Goal: Check status: Check status

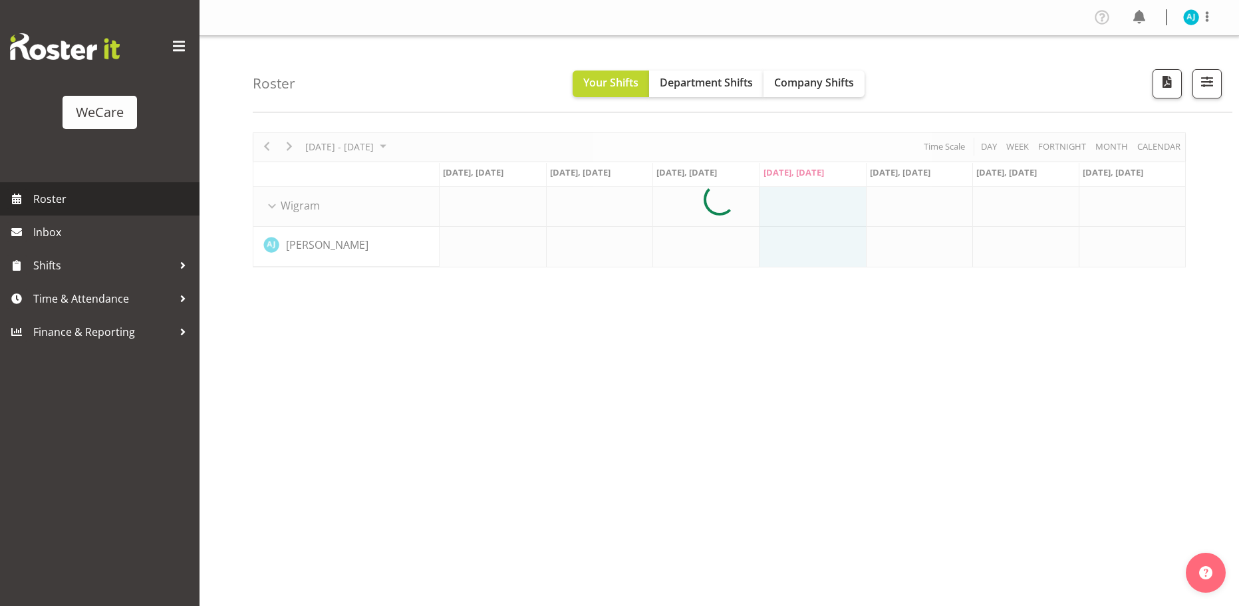
click at [46, 198] on span "Roster" at bounding box center [113, 199] width 160 height 20
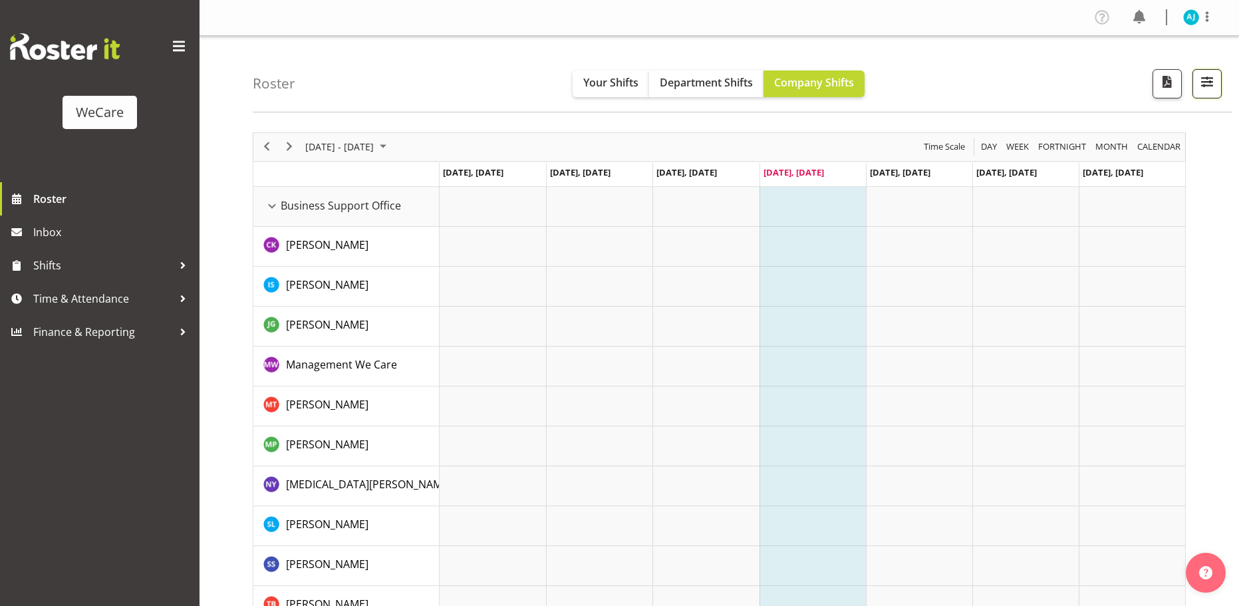
click at [1207, 82] on span "button" at bounding box center [1207, 81] width 17 height 17
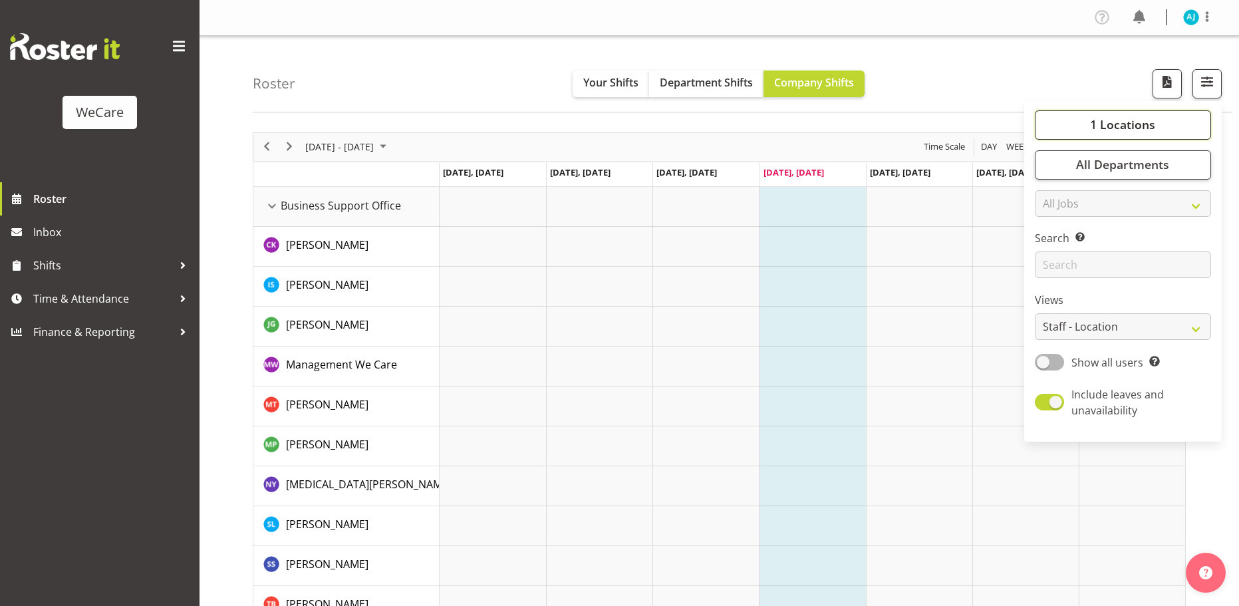
click at [1117, 126] on span "1 Locations" at bounding box center [1122, 124] width 65 height 16
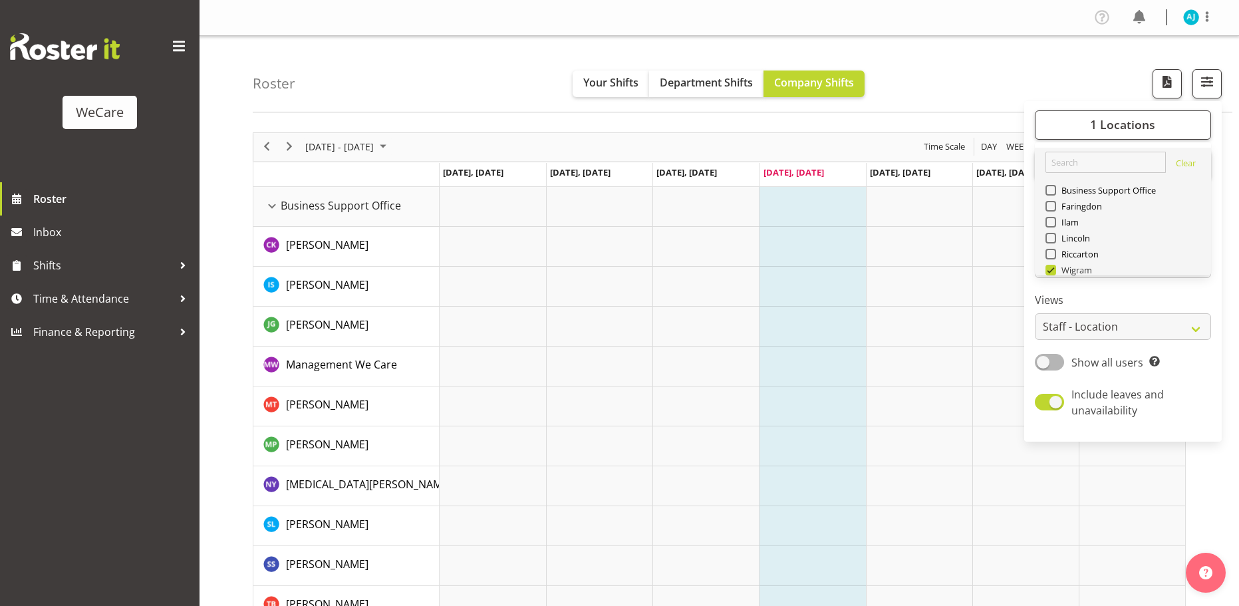
click at [1074, 267] on span "Wigram" at bounding box center [1074, 270] width 37 height 11
click at [1054, 267] on input "Wigram" at bounding box center [1050, 269] width 9 height 9
click at [1074, 267] on span "Wigram" at bounding box center [1074, 270] width 37 height 11
click at [1054, 267] on input "Wigram" at bounding box center [1050, 269] width 9 height 9
checkbox input "true"
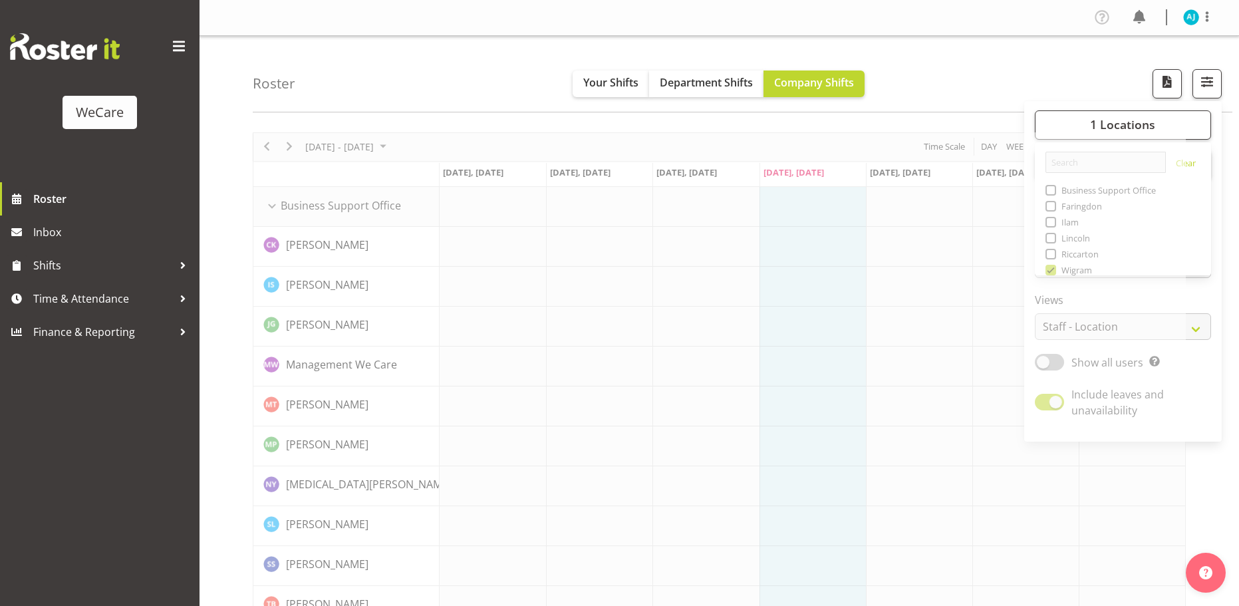
click at [950, 72] on div "Roster Your Shifts Department Shifts Company Shifts 1 Locations Clear Business …" at bounding box center [743, 74] width 980 height 76
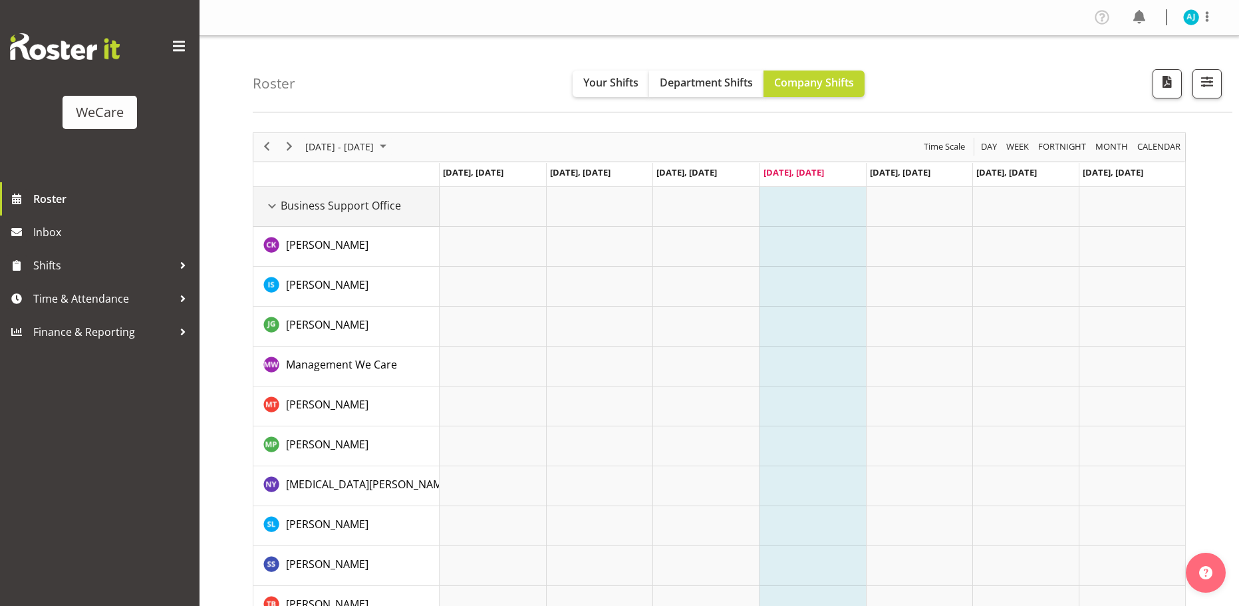
click at [287, 210] on span "Business Support Office" at bounding box center [341, 206] width 120 height 16
click at [274, 208] on div "Business Support Office resource" at bounding box center [271, 206] width 17 height 17
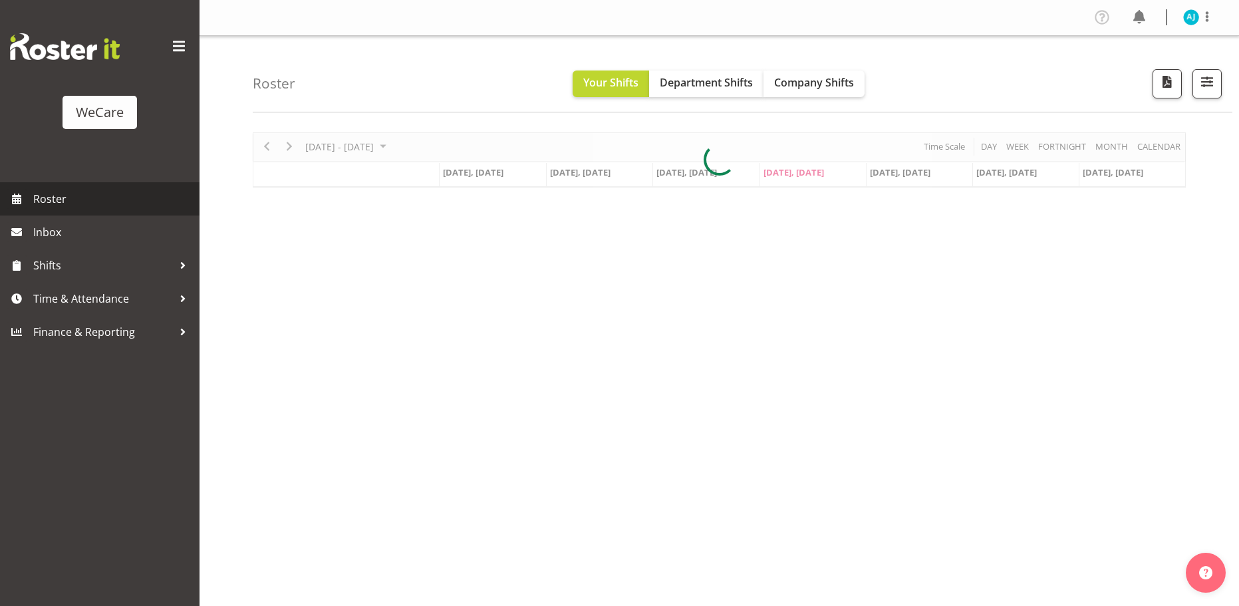
click at [51, 199] on span "Roster" at bounding box center [113, 199] width 160 height 20
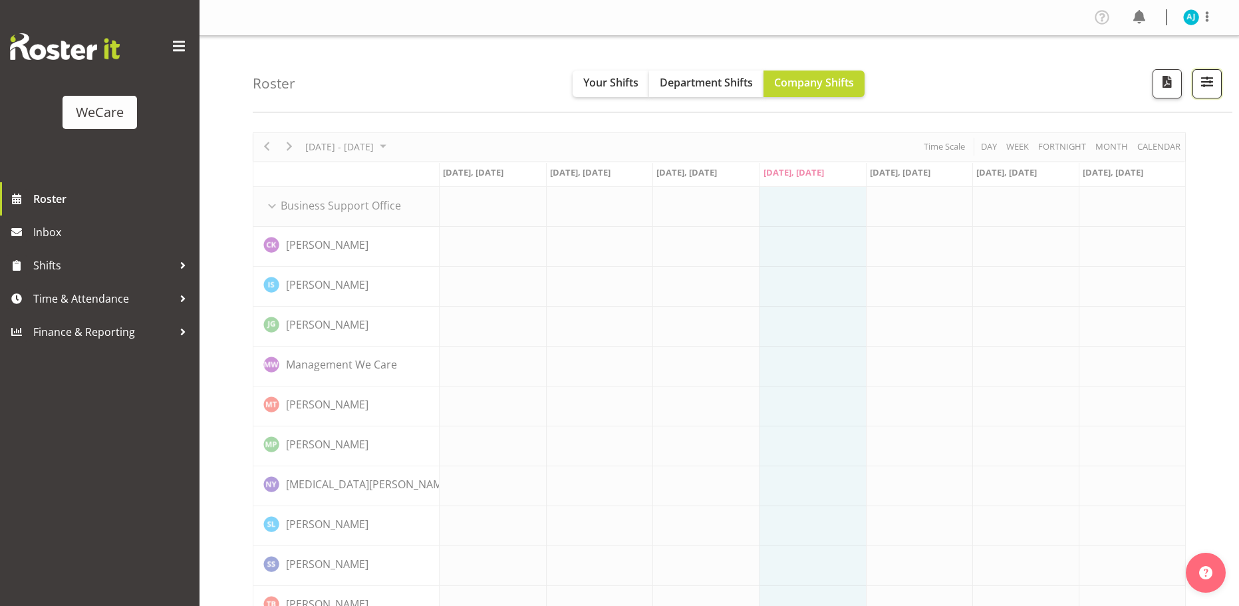
click at [1205, 84] on span "button" at bounding box center [1207, 81] width 17 height 17
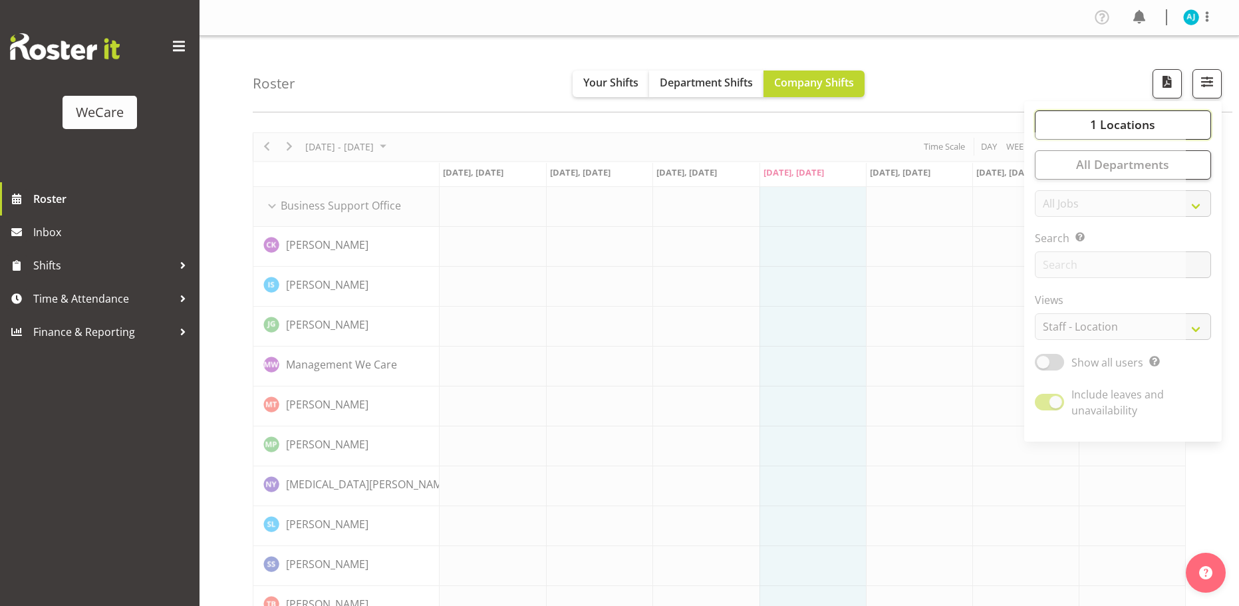
click at [1103, 115] on button "1 Locations" at bounding box center [1123, 124] width 176 height 29
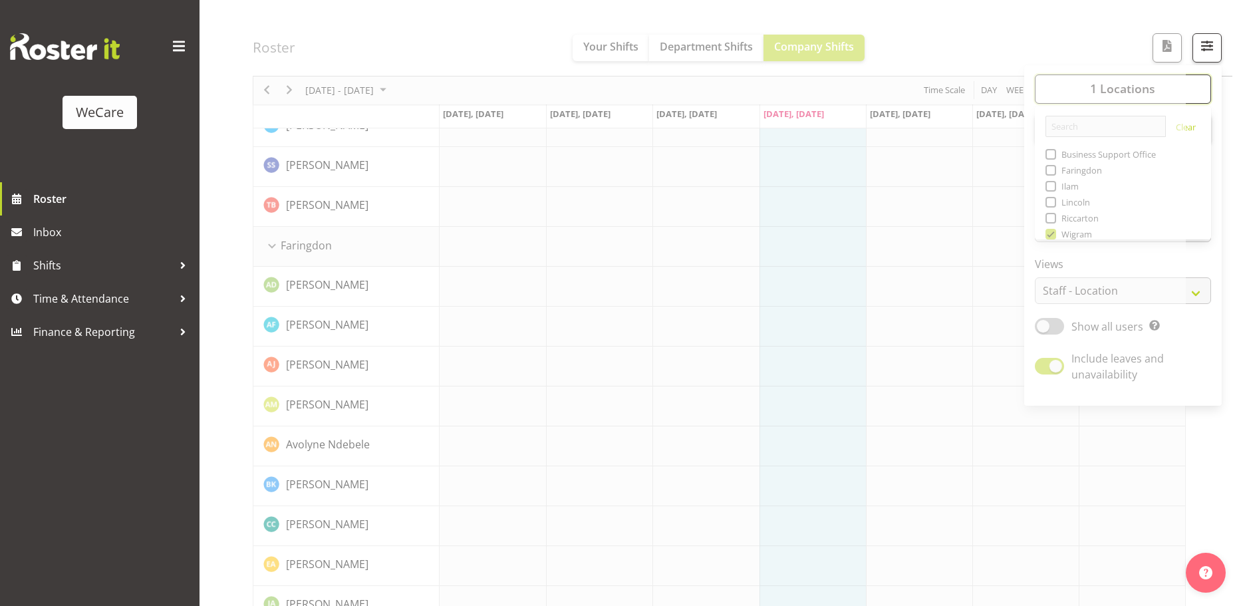
scroll to position [48, 0]
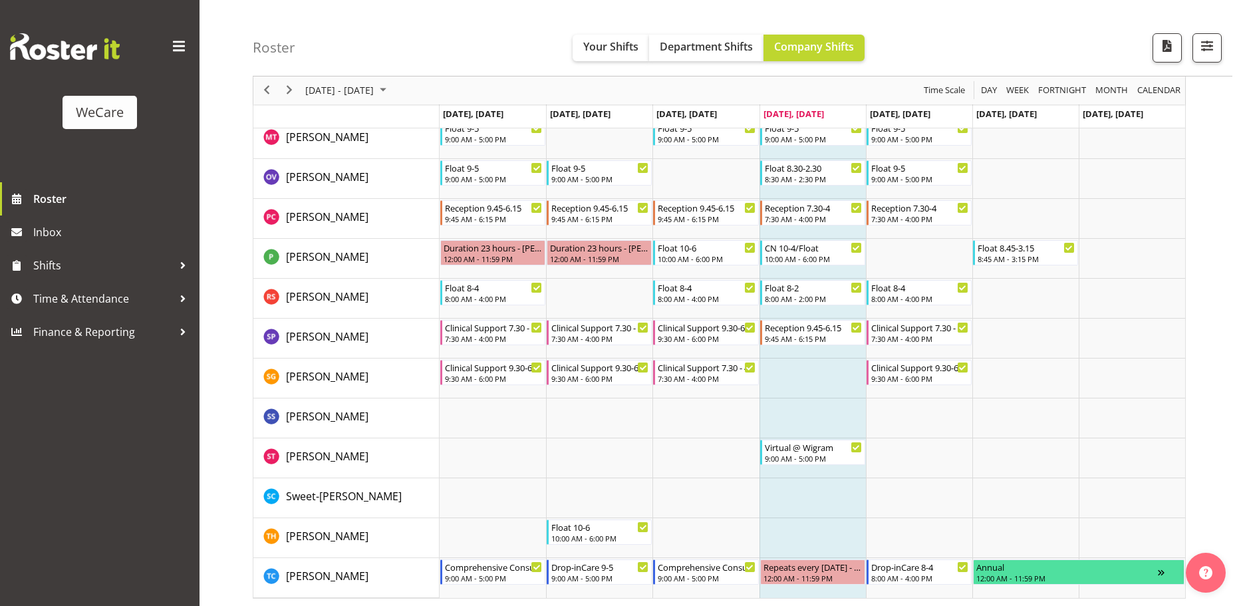
scroll to position [3874, 0]
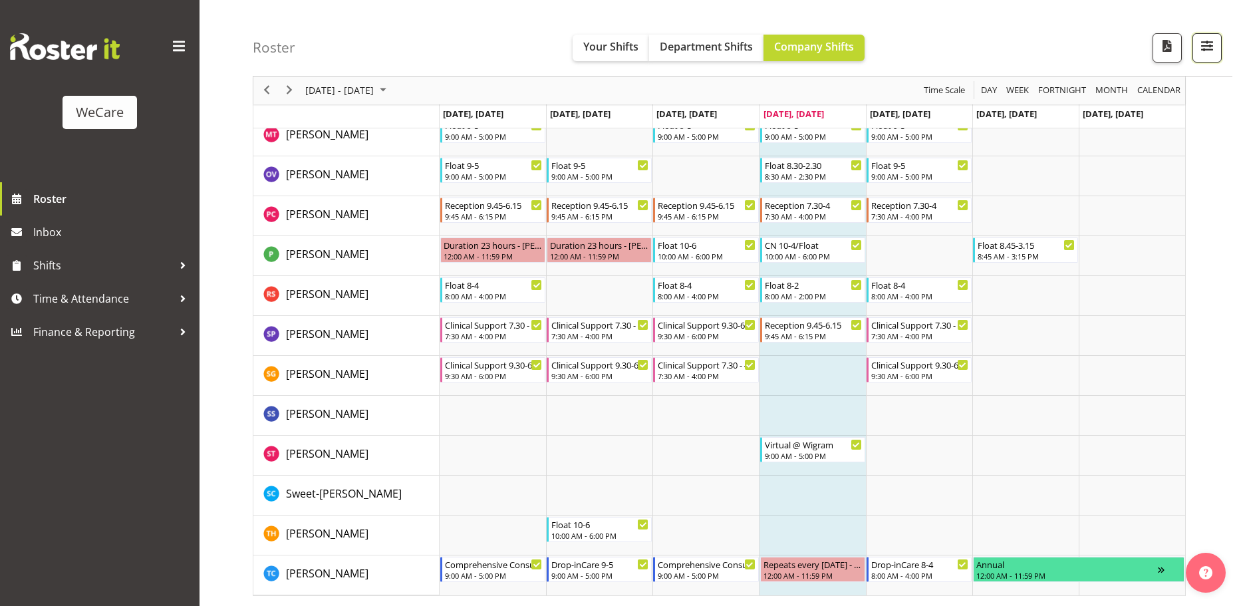
click at [1207, 41] on span "button" at bounding box center [1207, 45] width 17 height 17
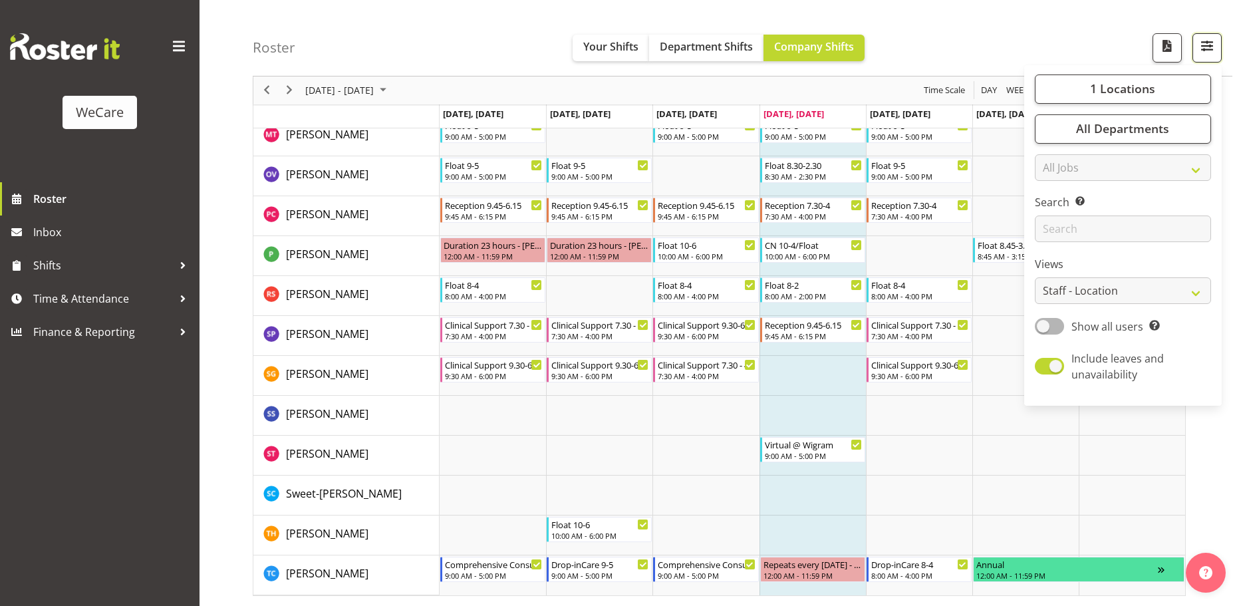
click at [1207, 41] on span "button" at bounding box center [1207, 45] width 17 height 17
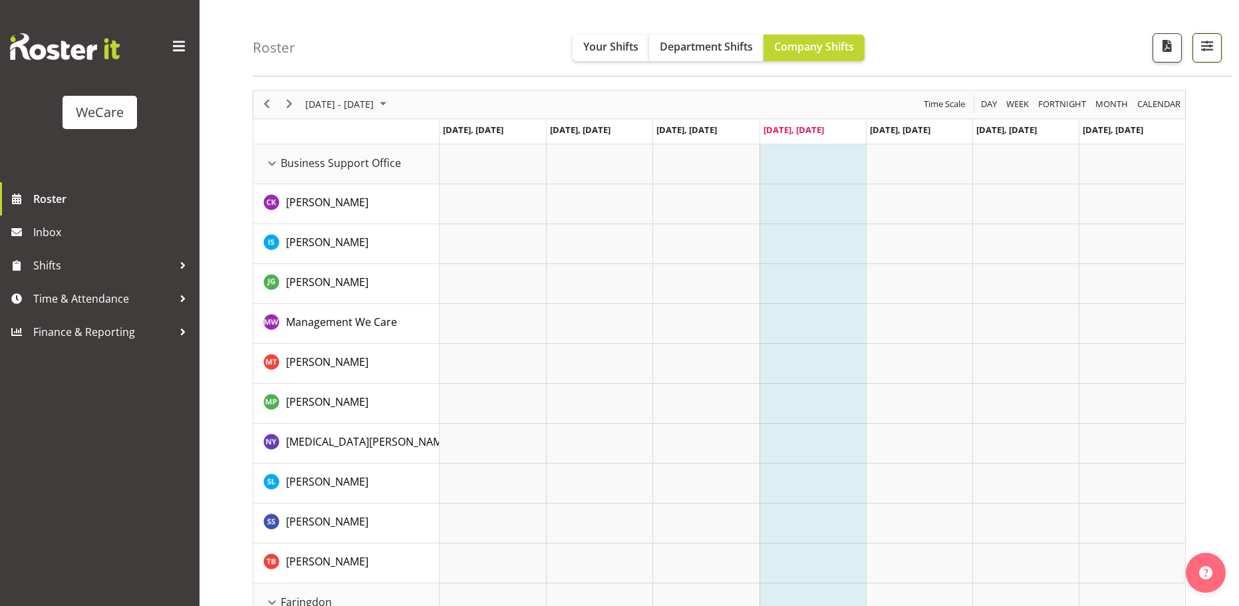
scroll to position [0, 0]
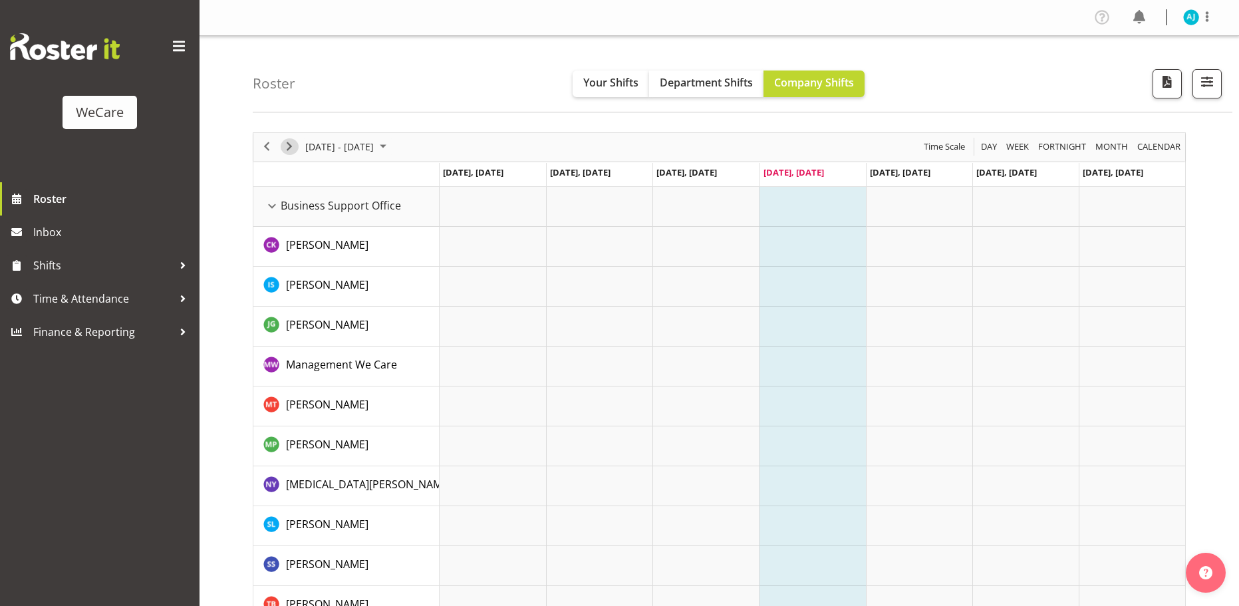
click at [291, 145] on span "Next" at bounding box center [289, 146] width 16 height 17
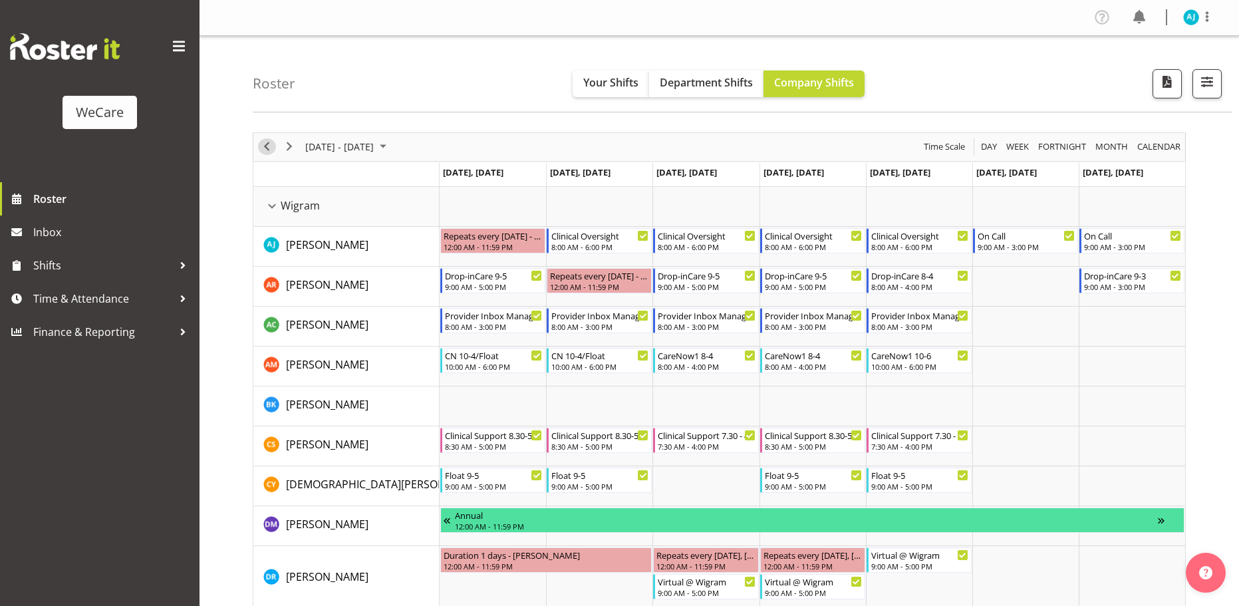
click at [266, 143] on span "Previous" at bounding box center [267, 146] width 16 height 17
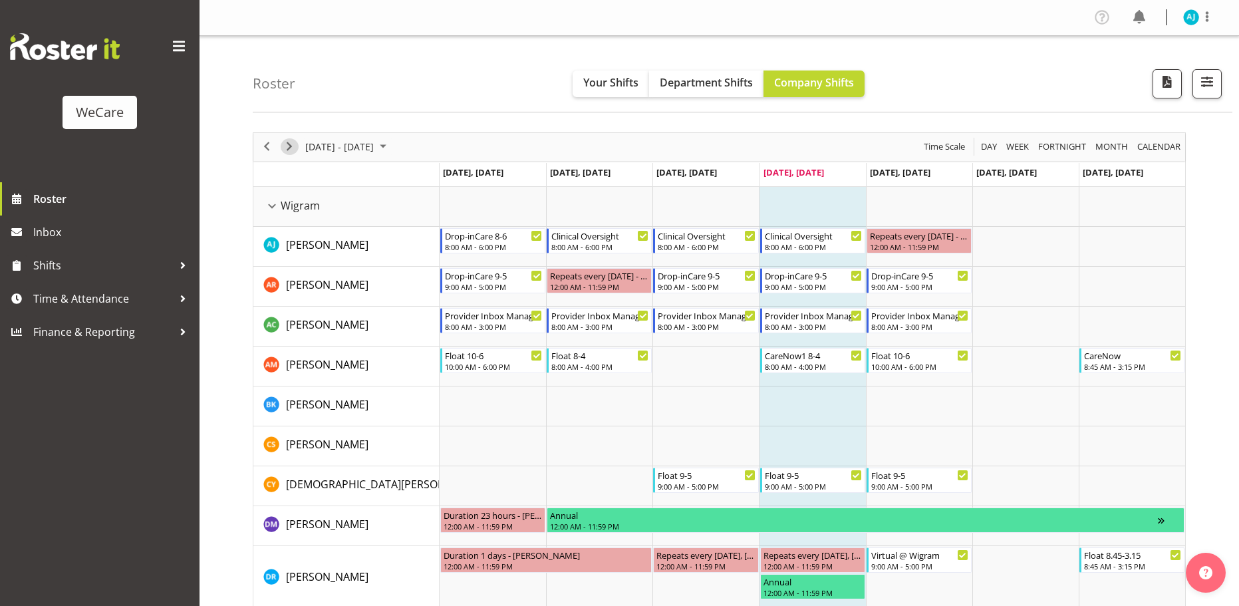
click at [285, 147] on span "Next" at bounding box center [289, 146] width 16 height 17
